Goal: Book appointment/travel/reservation

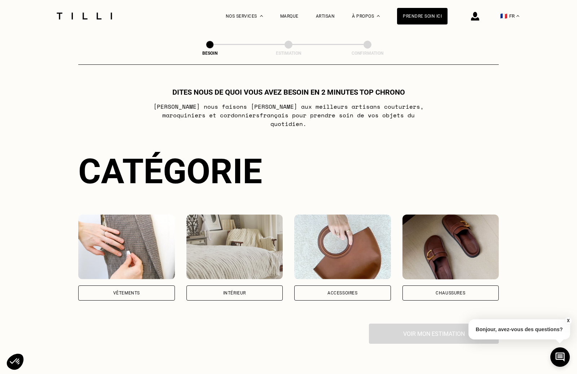
click at [125, 289] on div "Vêtements" at bounding box center [126, 293] width 97 height 15
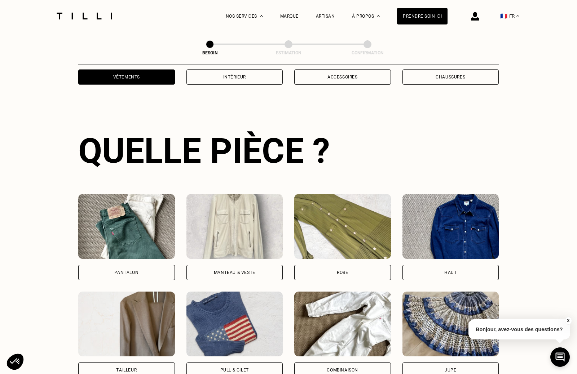
scroll to position [235, 0]
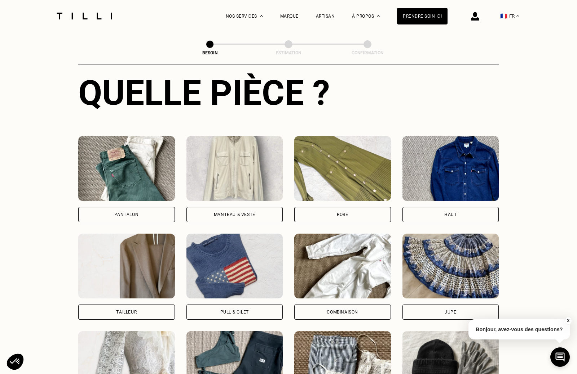
click at [210, 194] on div "Manteau & Veste" at bounding box center [234, 179] width 97 height 86
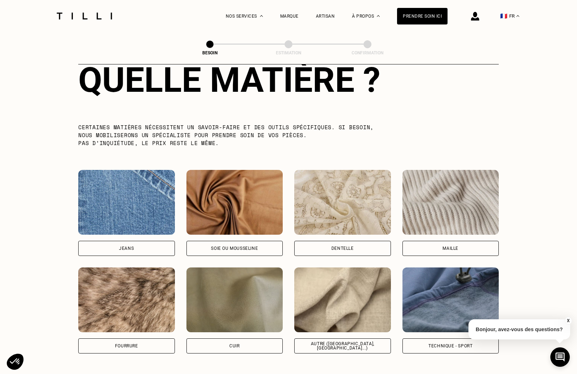
scroll to position [688, 0]
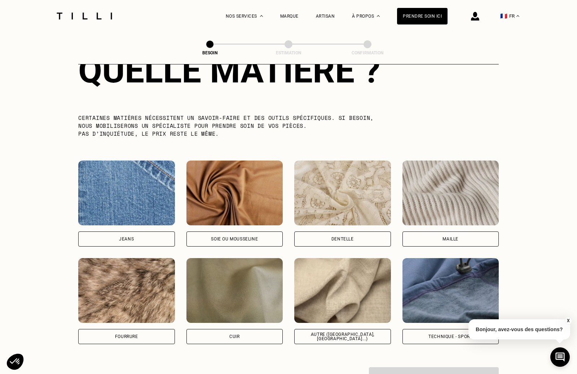
click at [319, 305] on img at bounding box center [342, 290] width 97 height 65
select select "FR"
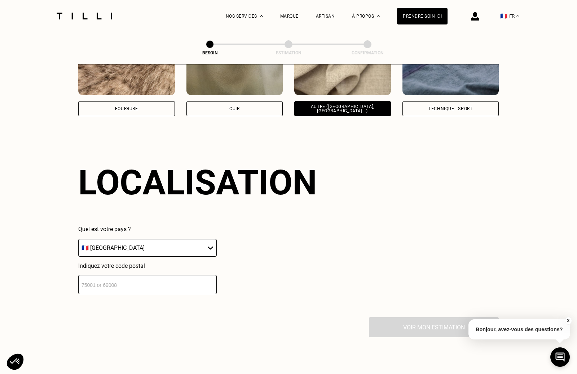
scroll to position [969, 0]
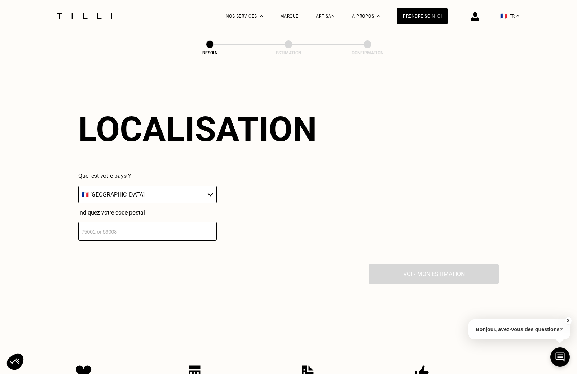
click at [161, 230] on input "number" at bounding box center [147, 231] width 138 height 19
type input "69600"
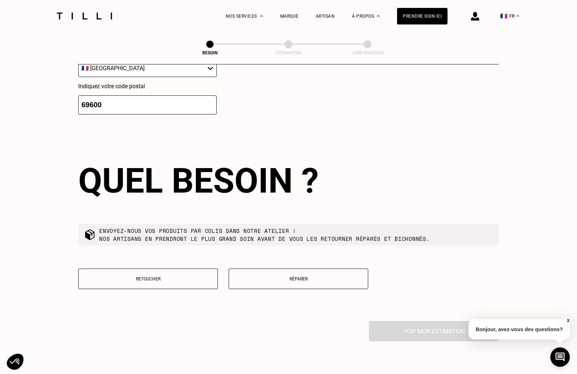
scroll to position [1151, 0]
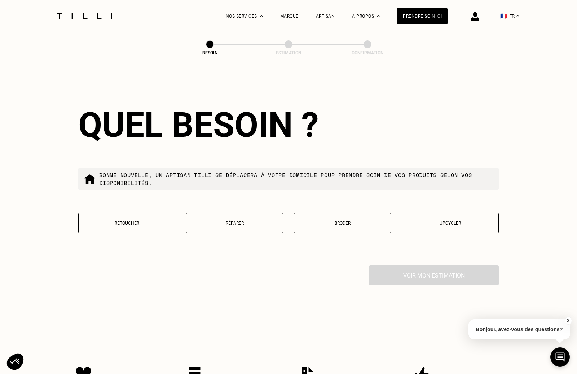
click at [249, 226] on button "Réparer" at bounding box center [234, 223] width 97 height 21
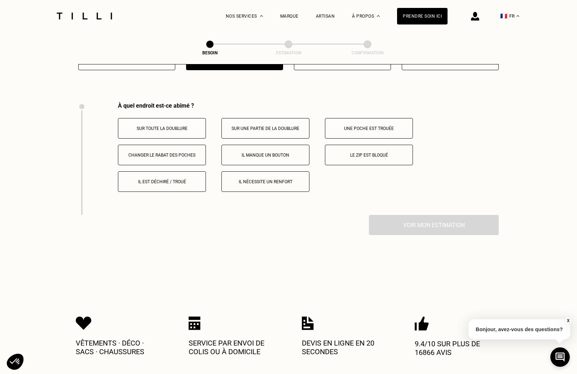
scroll to position [1337, 0]
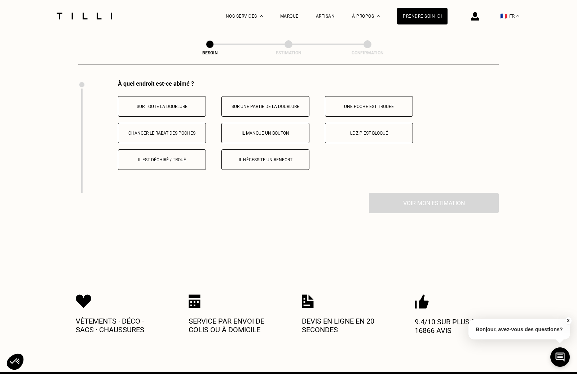
click at [158, 165] on button "Il est déchiré / troué" at bounding box center [162, 160] width 88 height 21
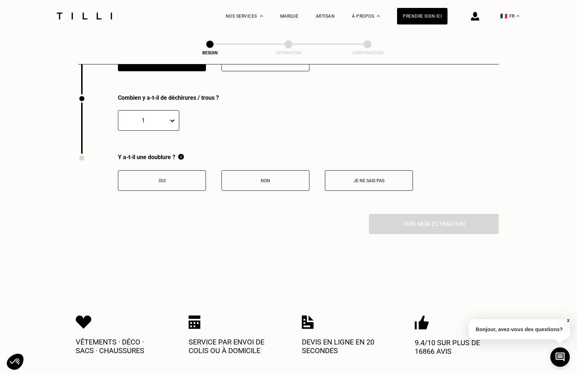
scroll to position [1449, 0]
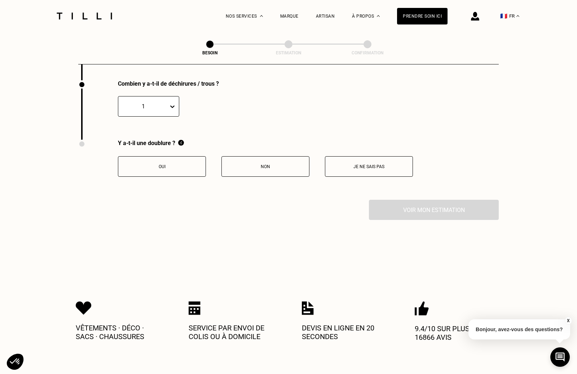
click at [244, 166] on p "Non" at bounding box center [265, 166] width 80 height 5
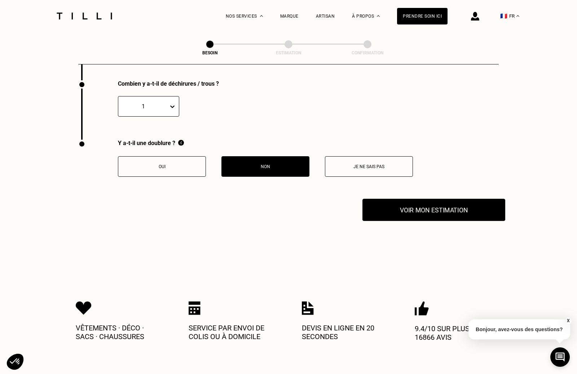
click at [377, 213] on button "Voir mon estimation" at bounding box center [433, 210] width 143 height 22
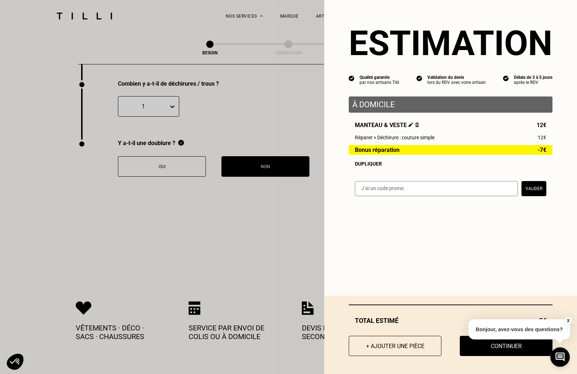
click at [469, 356] on button "Continuer" at bounding box center [505, 346] width 93 height 20
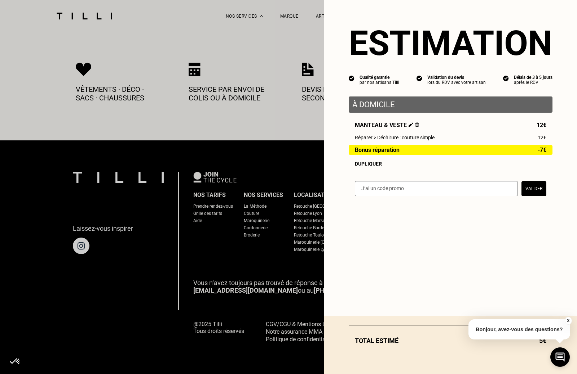
scroll to position [318, 0]
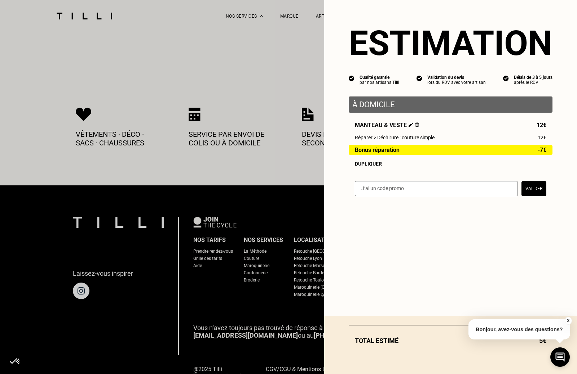
select select "FR"
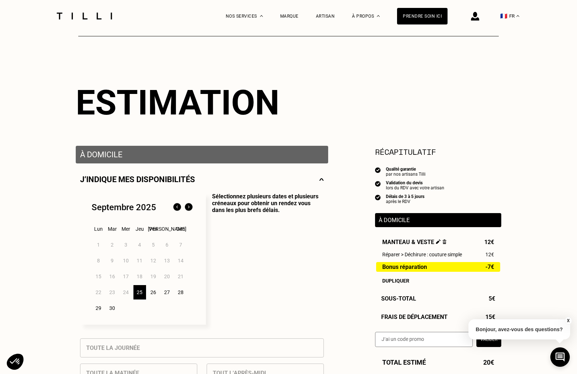
scroll to position [48, 0]
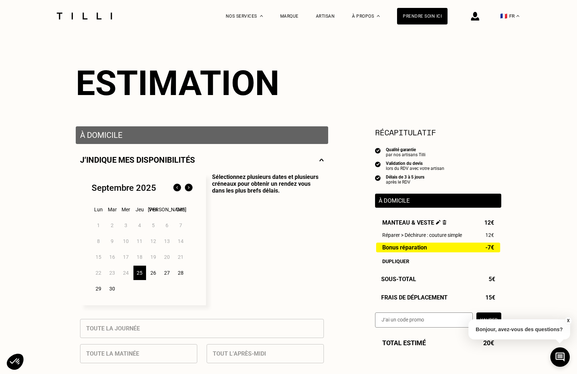
click at [443, 225] on img at bounding box center [444, 222] width 4 height 5
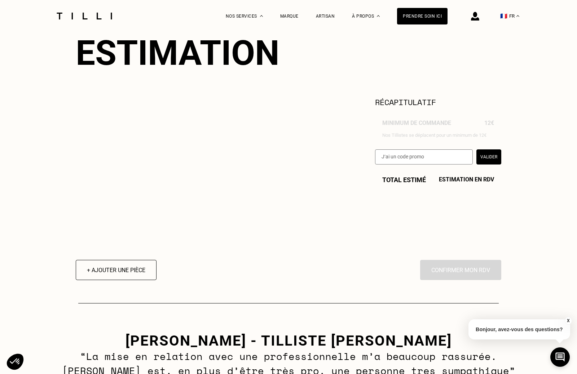
scroll to position [110, 0]
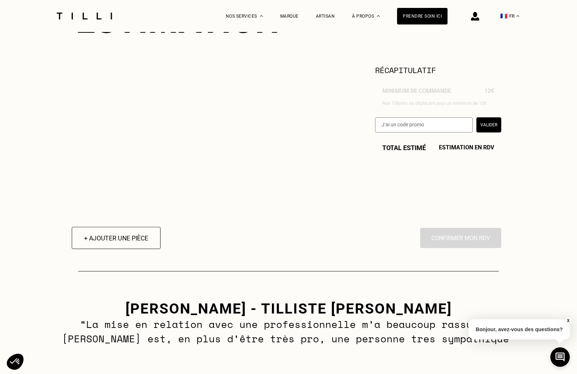
click at [97, 247] on button "+ Ajouter une pièce" at bounding box center [116, 238] width 89 height 22
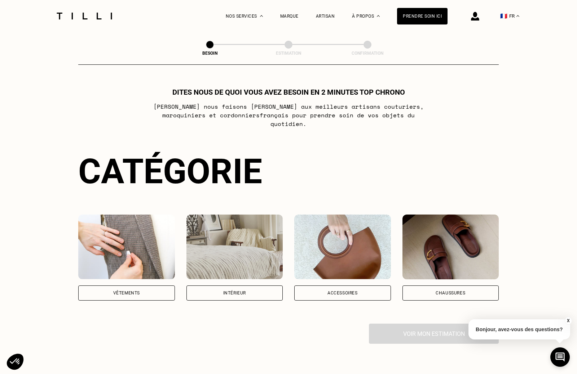
click at [136, 243] on img at bounding box center [126, 247] width 97 height 65
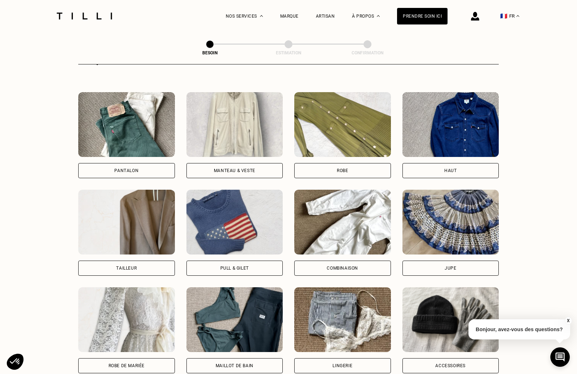
scroll to position [325, 0]
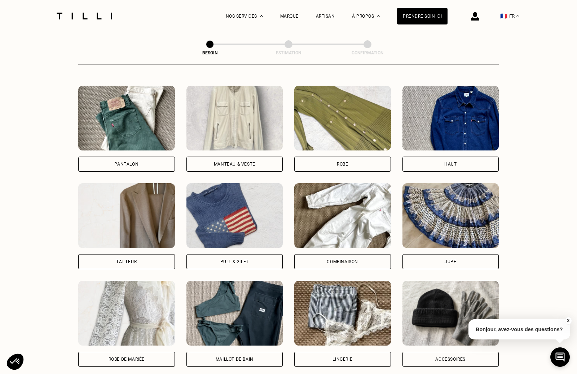
click at [119, 122] on img at bounding box center [126, 118] width 97 height 65
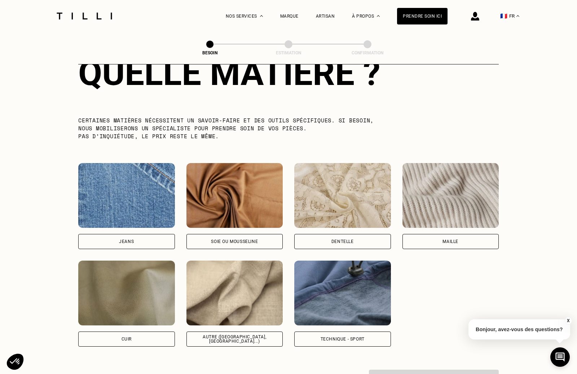
scroll to position [697, 0]
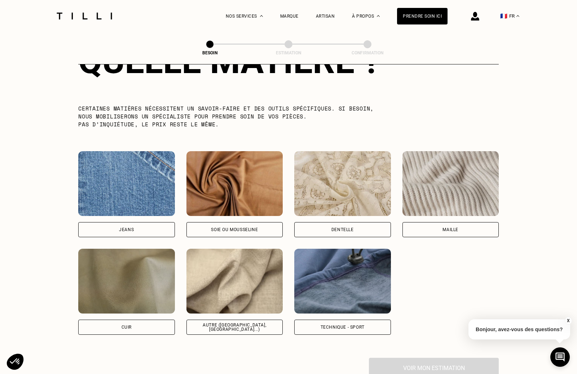
click at [213, 284] on img at bounding box center [234, 281] width 97 height 65
select select "FR"
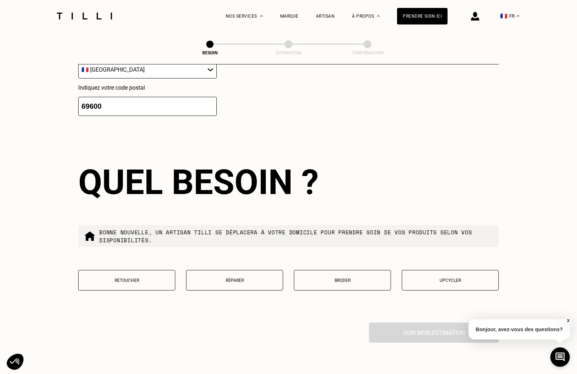
scroll to position [1103, 0]
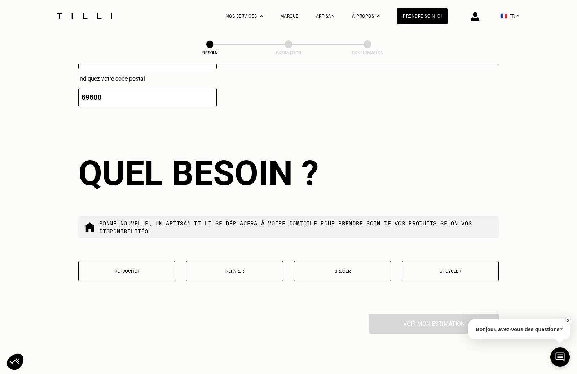
click at [241, 280] on button "Réparer" at bounding box center [234, 271] width 97 height 21
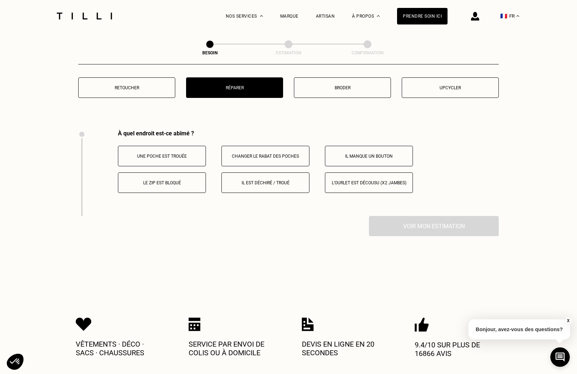
scroll to position [1336, 0]
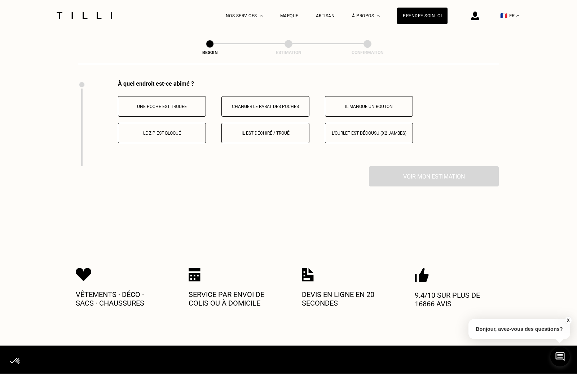
click at [263, 133] on p "Il est déchiré / troué" at bounding box center [265, 133] width 80 height 5
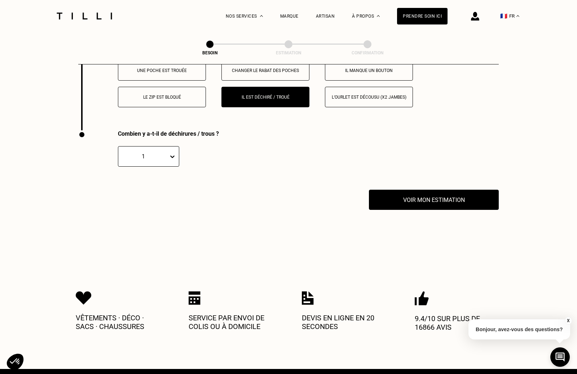
scroll to position [1355, 0]
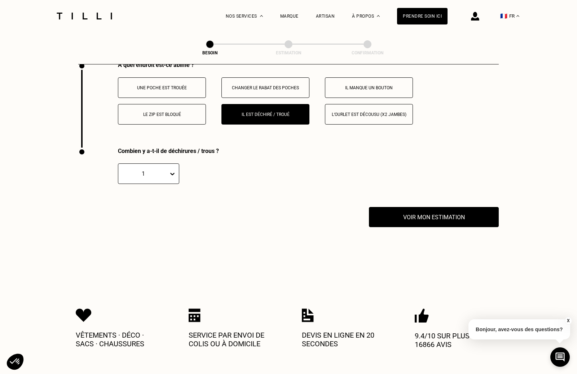
click at [347, 94] on button "Il manque un bouton" at bounding box center [369, 87] width 88 height 21
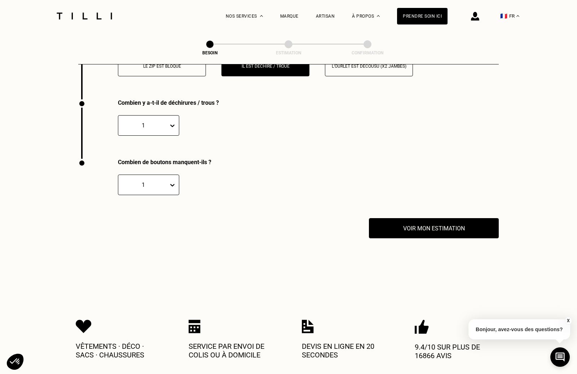
scroll to position [1396, 0]
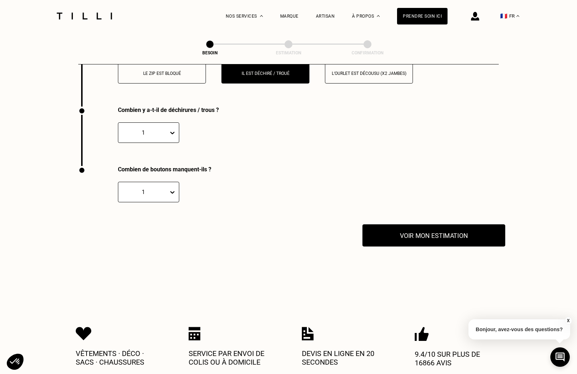
click at [410, 237] on button "Voir mon estimation" at bounding box center [433, 236] width 143 height 22
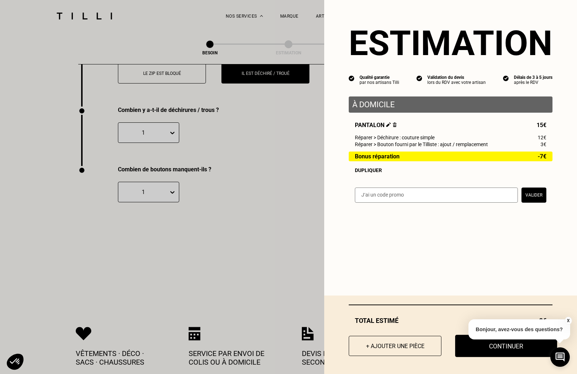
click at [477, 357] on button "Continuer" at bounding box center [506, 346] width 102 height 22
select select "FR"
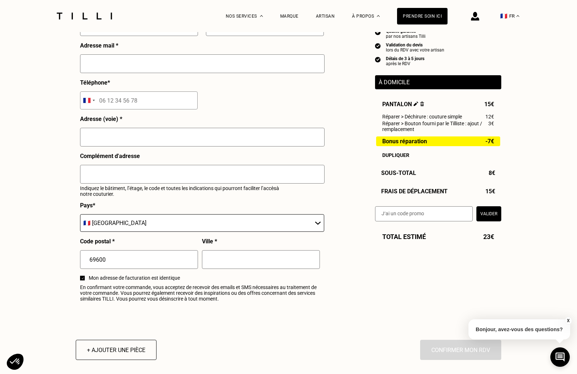
scroll to position [643, 0]
